Goal: Information Seeking & Learning: Learn about a topic

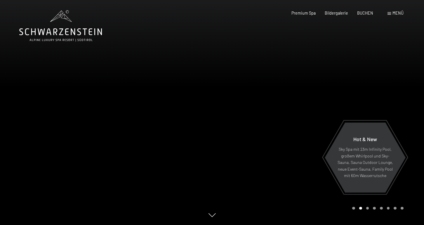
click at [359, 101] on div at bounding box center [318, 112] width 212 height 225
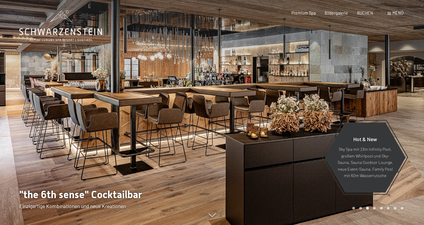
click at [363, 100] on div at bounding box center [318, 112] width 212 height 225
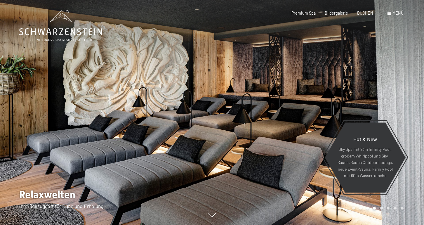
click at [363, 100] on div at bounding box center [318, 112] width 212 height 225
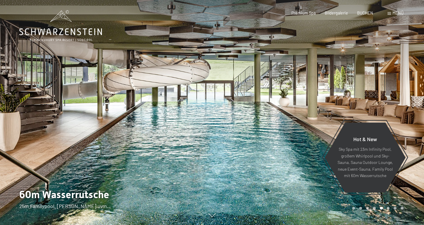
click at [363, 100] on div at bounding box center [318, 112] width 212 height 225
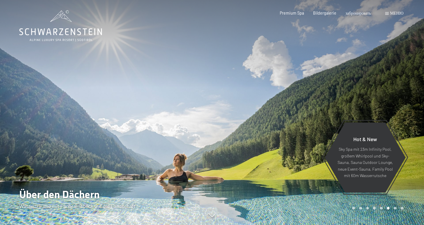
click at [363, 100] on div at bounding box center [318, 112] width 212 height 225
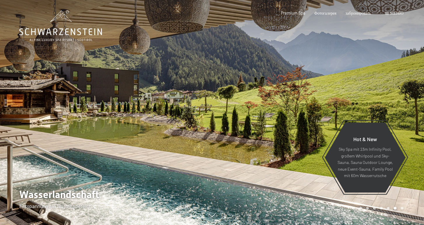
click at [363, 100] on div at bounding box center [318, 112] width 212 height 225
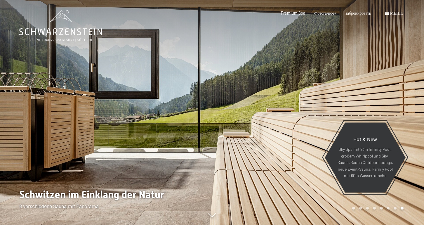
click at [363, 100] on div at bounding box center [318, 112] width 212 height 225
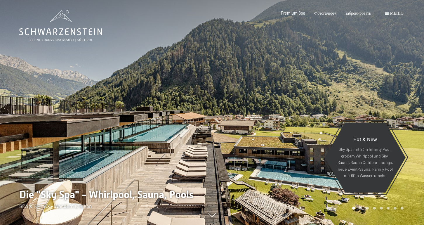
click at [363, 100] on div at bounding box center [318, 112] width 212 height 225
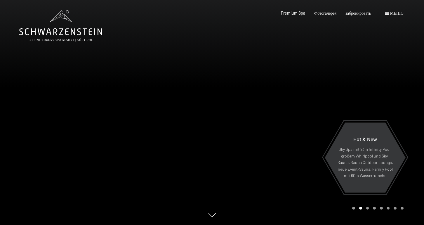
click at [363, 100] on div at bounding box center [318, 112] width 212 height 225
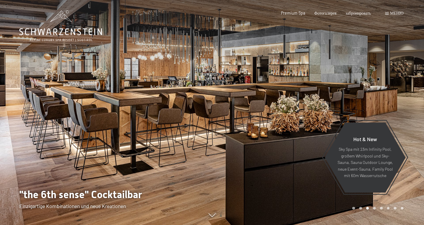
click at [363, 100] on div at bounding box center [318, 112] width 212 height 225
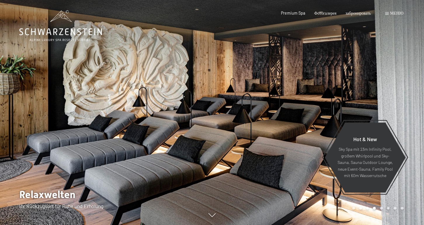
click at [363, 100] on div at bounding box center [318, 112] width 212 height 225
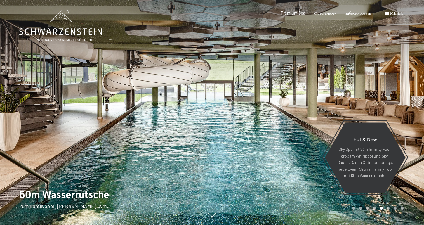
click at [363, 100] on div at bounding box center [318, 112] width 212 height 225
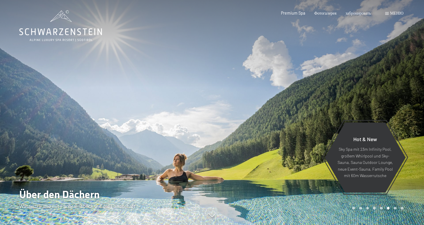
click at [389, 14] on div "меню" at bounding box center [394, 13] width 18 height 6
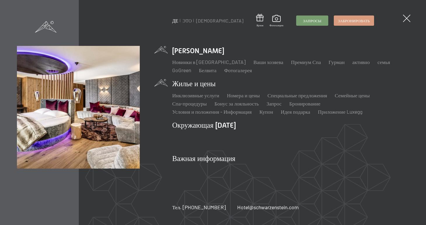
click at [205, 86] on li "Жилье и цены Инклюзивные услуги Номера и цены Liste Специальные предложения Lis…" at bounding box center [290, 97] width 237 height 36
click at [364, 97] on link "Семейные цены" at bounding box center [352, 95] width 35 height 6
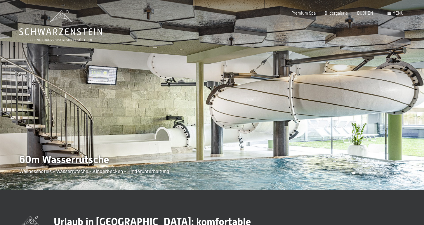
click at [378, 93] on div at bounding box center [318, 95] width 212 height 190
